Goal: Transaction & Acquisition: Purchase product/service

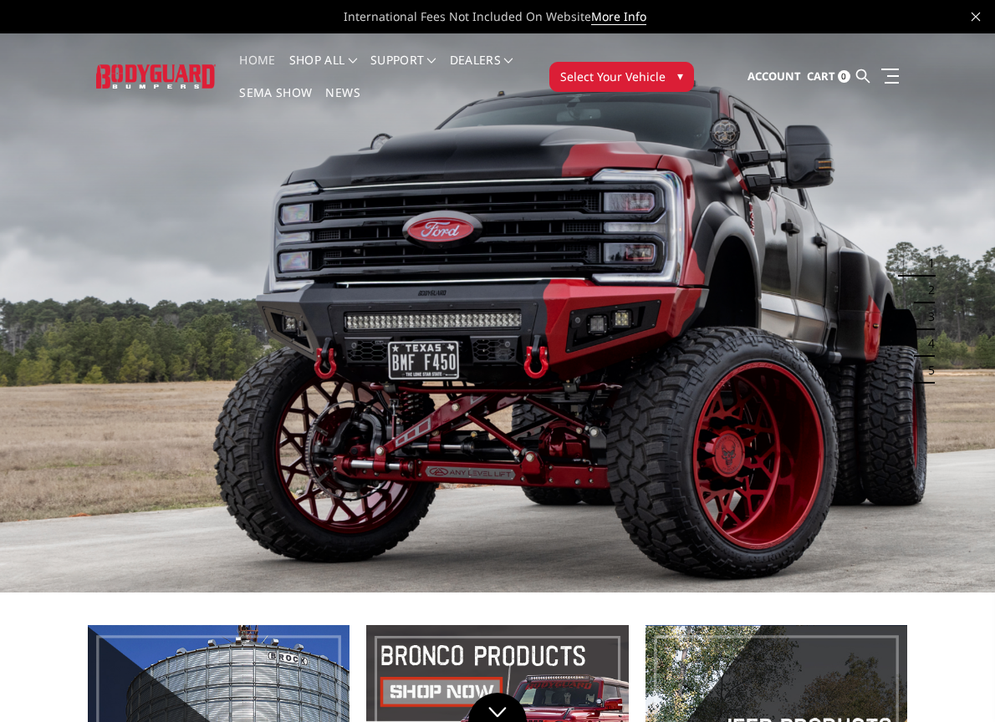
click at [662, 75] on button "Select Your Vehicle ▾" at bounding box center [621, 77] width 145 height 30
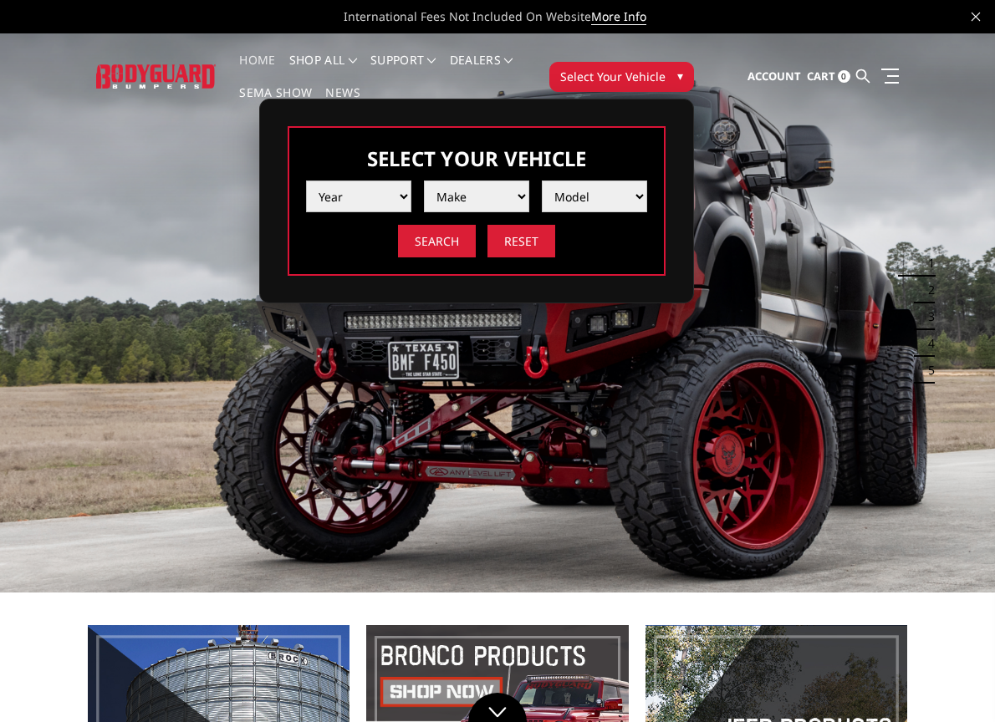
click at [406, 202] on select "Year [DATE] 2024 2023 2022 2021 2020 2019 2018 2017 2016 2015 2014 2013 2012 20…" at bounding box center [358, 197] width 105 height 32
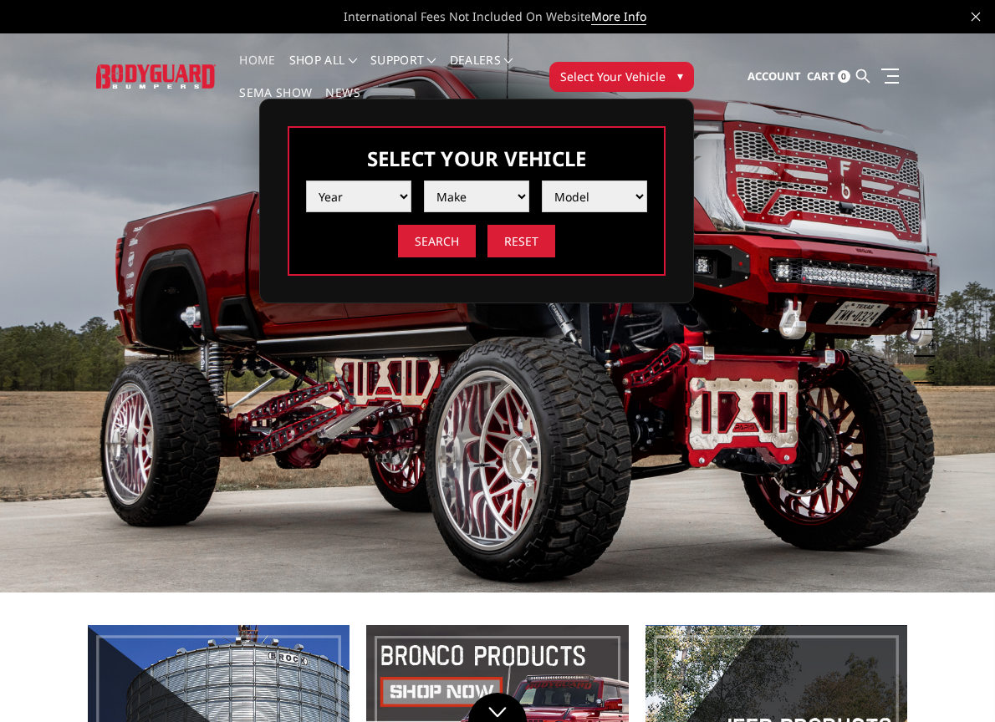
select select "yr_2023"
click at [306, 181] on select "Year [DATE] 2024 2023 2022 2021 2020 2019 2018 2017 2016 2015 2014 2013 2012 20…" at bounding box center [358, 197] width 105 height 32
click at [500, 188] on select "Make Chevrolet Ford GMC Ram Toyota" at bounding box center [476, 197] width 105 height 32
click at [424, 181] on select "Make Chevrolet Ford GMC Ram Toyota" at bounding box center [476, 197] width 105 height 32
drag, startPoint x: 514, startPoint y: 191, endPoint x: 504, endPoint y: 211, distance: 22.4
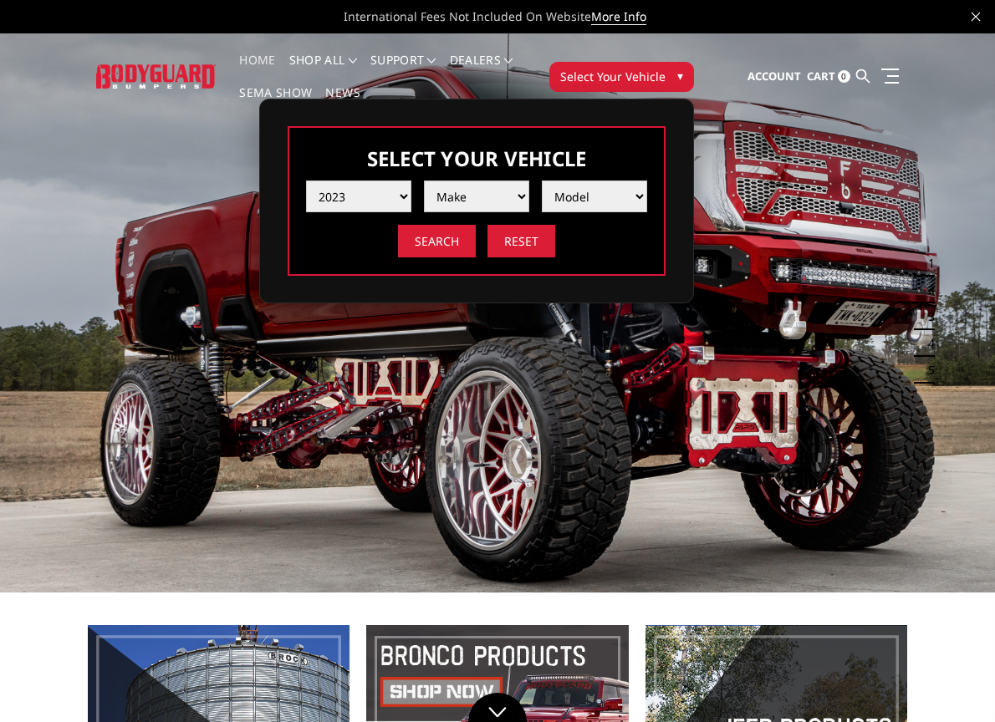
click at [514, 191] on select "Make Chevrolet Ford GMC Ram Toyota" at bounding box center [476, 197] width 105 height 32
select select "mk_chevrolet"
click at [424, 181] on select "Make Chevrolet Ford GMC Ram Toyota" at bounding box center [476, 197] width 105 height 32
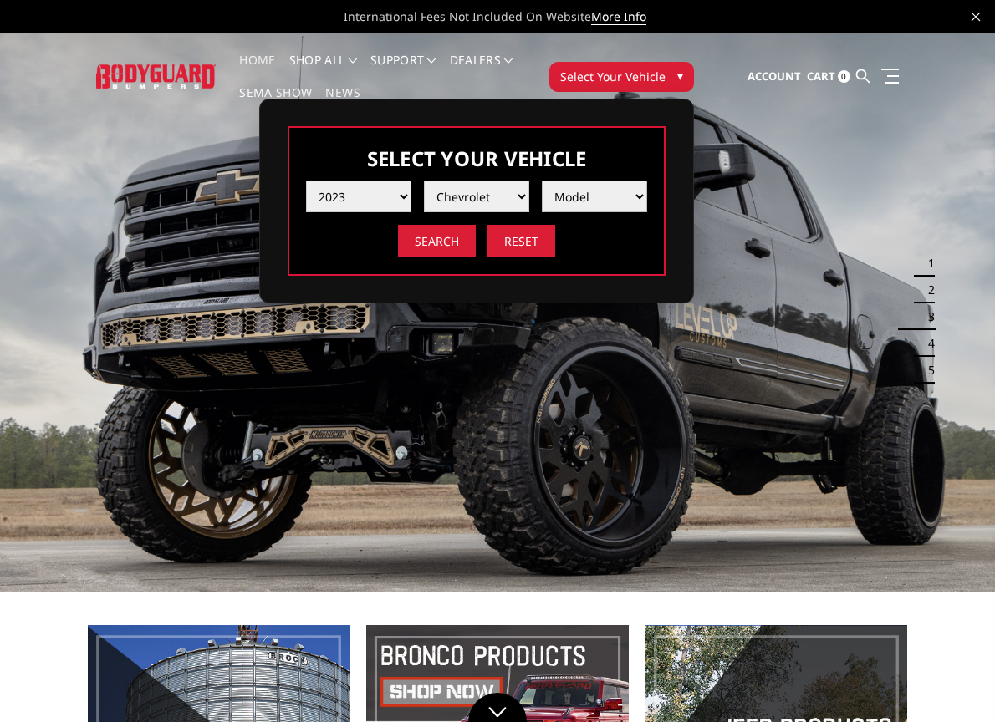
drag, startPoint x: 573, startPoint y: 202, endPoint x: 598, endPoint y: 197, distance: 25.4
click at [598, 197] on select "Model Silverado 1500 Silverado 2500 / 3500 Silverado 4500 / 5500 / 6500" at bounding box center [594, 197] width 105 height 32
select select "md_silverado-1500"
click at [542, 181] on select "Model Silverado 1500 Silverado 2500 / 3500 Silverado 4500 / 5500 / 6500" at bounding box center [594, 197] width 105 height 32
click at [437, 240] on input "Search" at bounding box center [437, 241] width 78 height 33
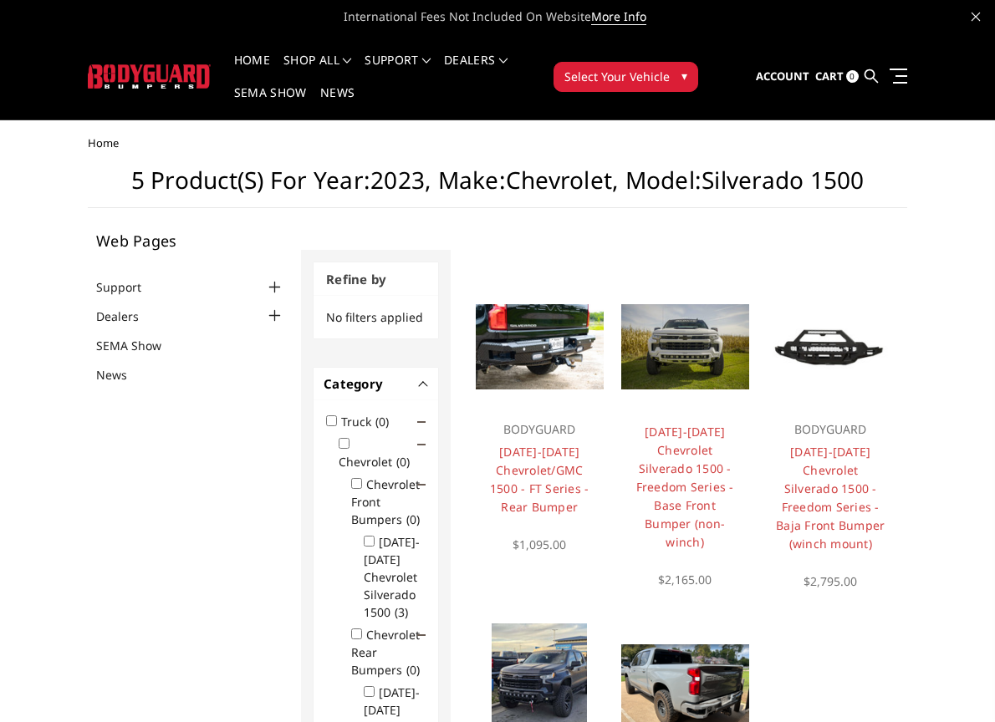
click at [682, 354] on img at bounding box center [685, 346] width 128 height 85
